Goal: Navigation & Orientation: Understand site structure

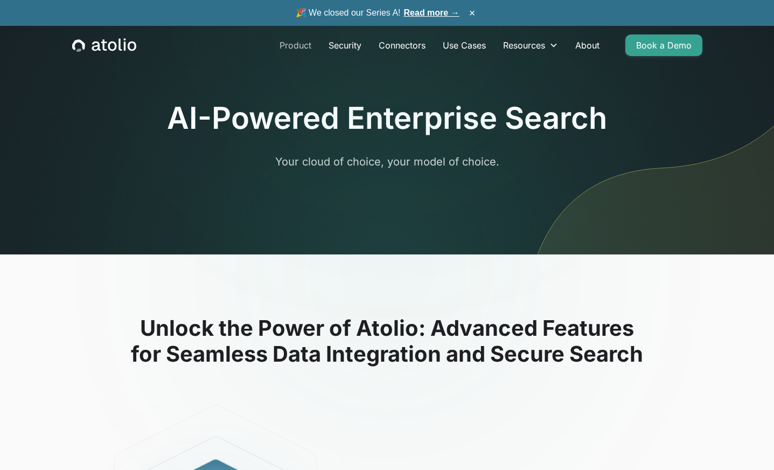
click at [293, 46] on link "Product" at bounding box center [295, 45] width 49 height 22
click at [586, 43] on link "About" at bounding box center [586, 45] width 41 height 22
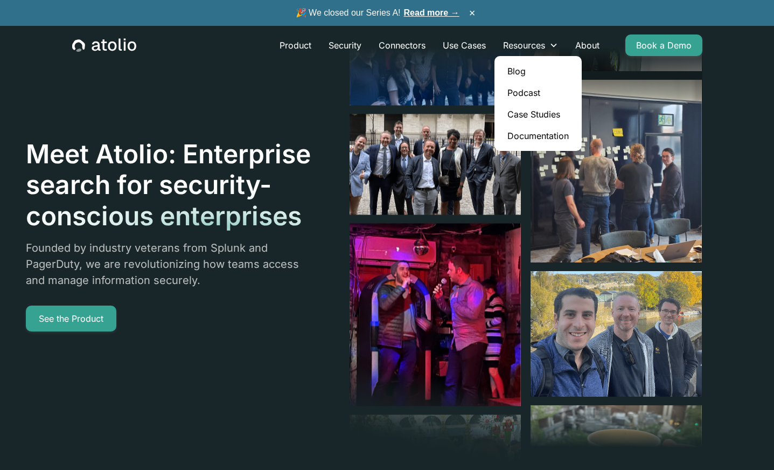
click at [520, 71] on link "Blog" at bounding box center [538, 71] width 79 height 22
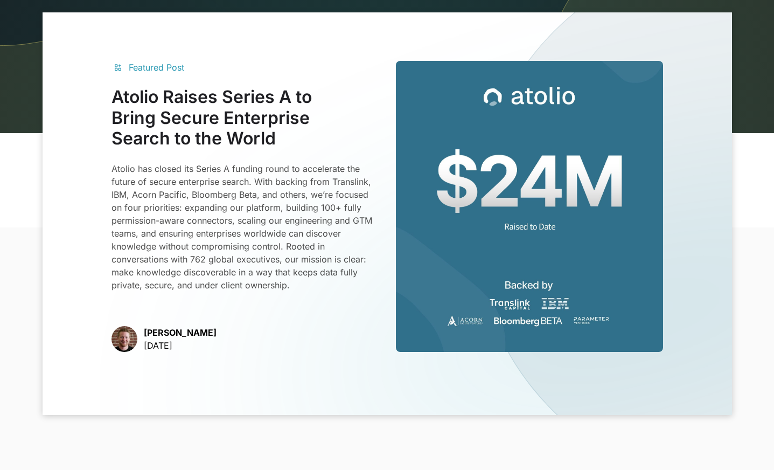
scroll to position [225, 0]
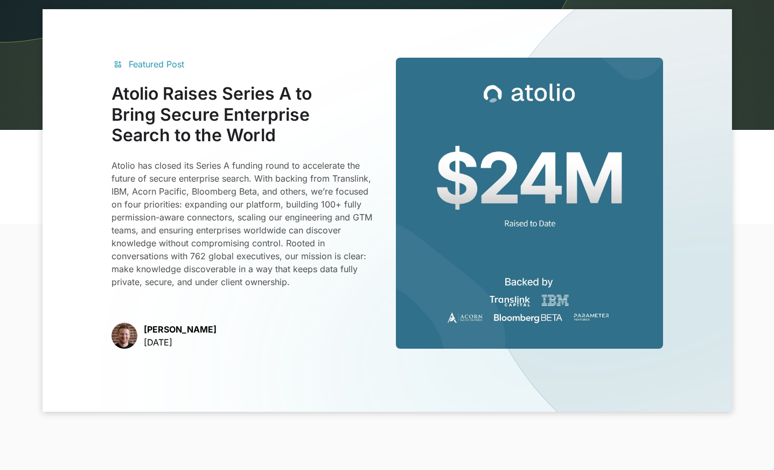
click at [187, 193] on p "Atolio has closed its Series A funding round to accelerate the future of secure…" at bounding box center [244, 223] width 267 height 129
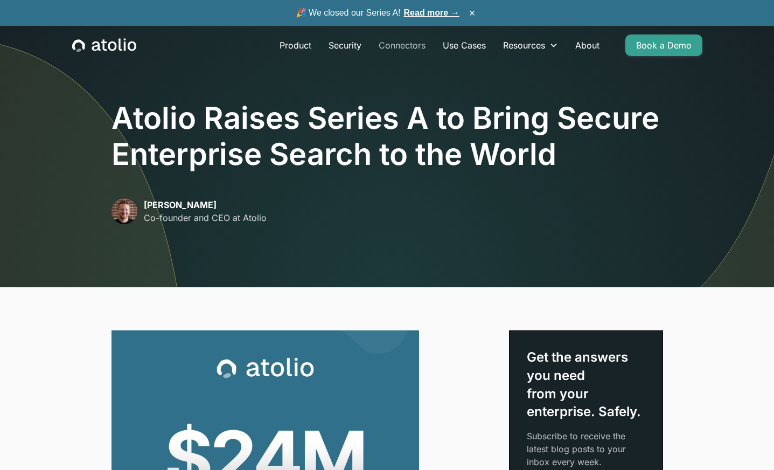
click at [409, 43] on link "Connectors" at bounding box center [402, 45] width 64 height 22
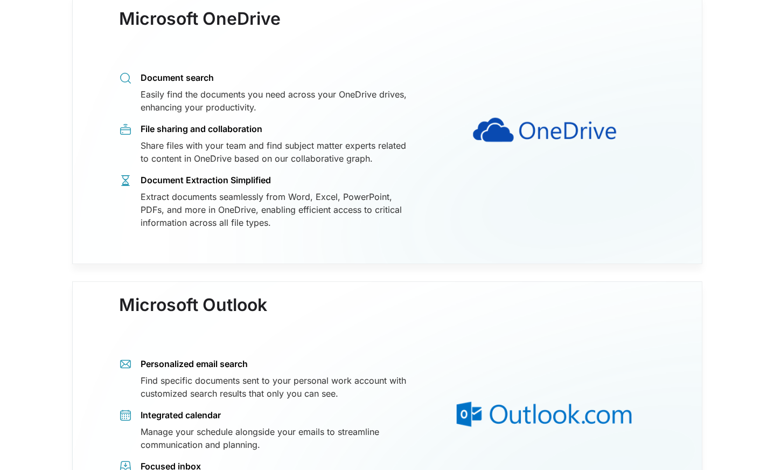
scroll to position [5850, 0]
